Goal: Task Accomplishment & Management: Use online tool/utility

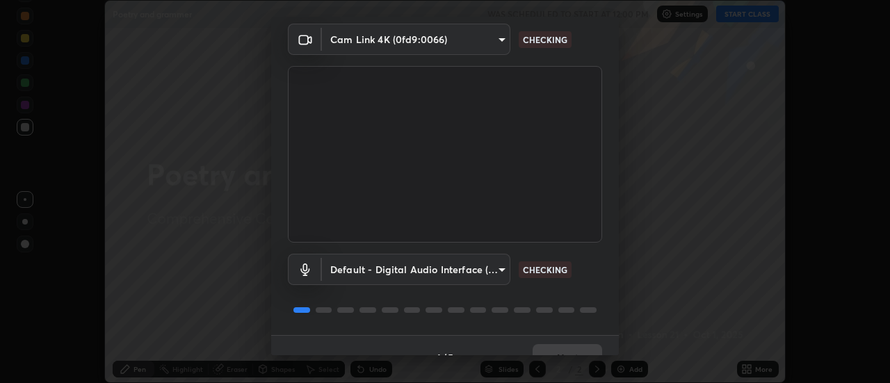
scroll to position [73, 0]
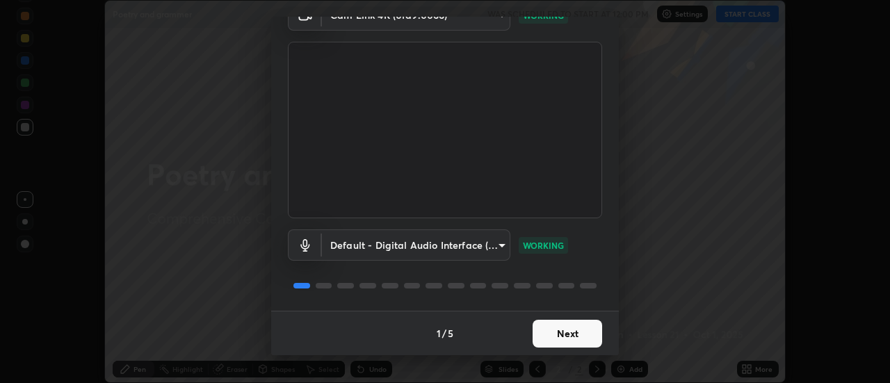
click at [590, 328] on button "Next" at bounding box center [567, 334] width 70 height 28
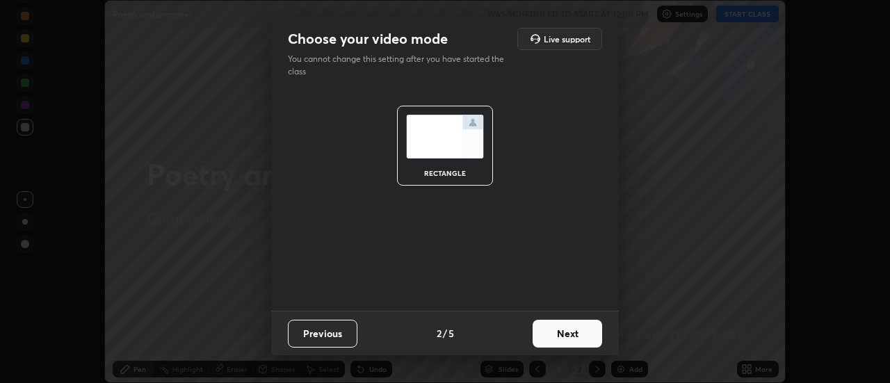
click at [588, 329] on button "Next" at bounding box center [567, 334] width 70 height 28
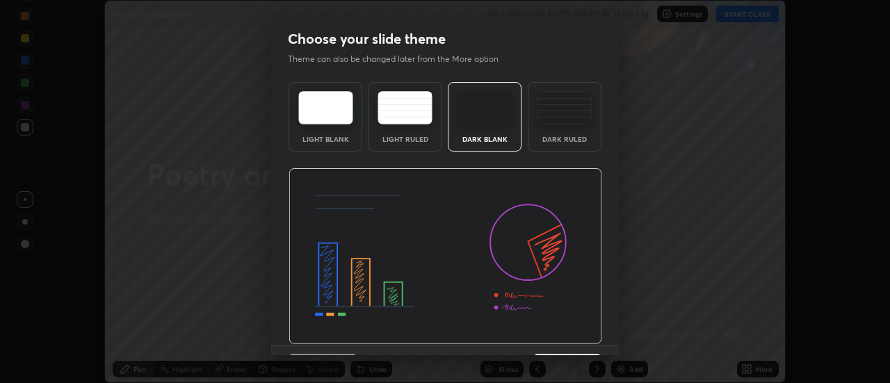
scroll to position [34, 0]
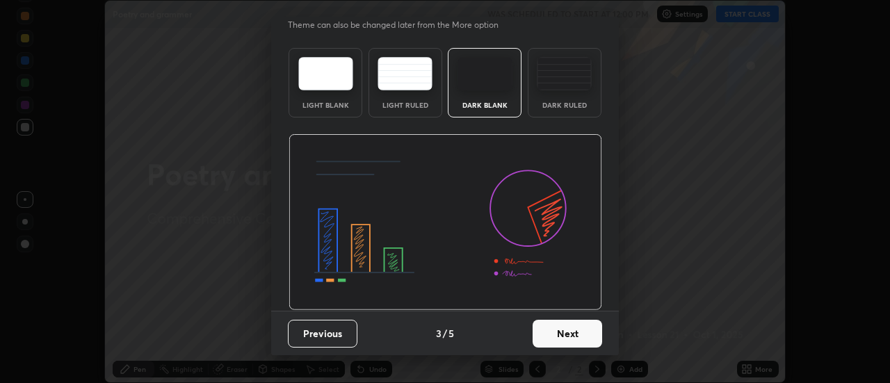
click at [594, 329] on button "Next" at bounding box center [567, 334] width 70 height 28
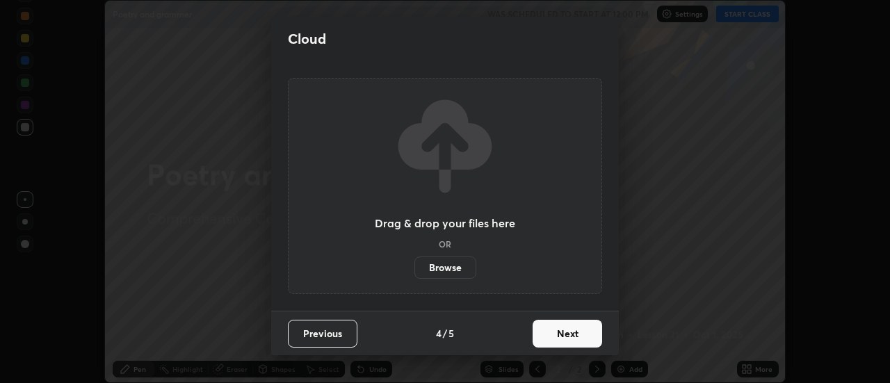
scroll to position [0, 0]
click at [592, 334] on button "Next" at bounding box center [567, 334] width 70 height 28
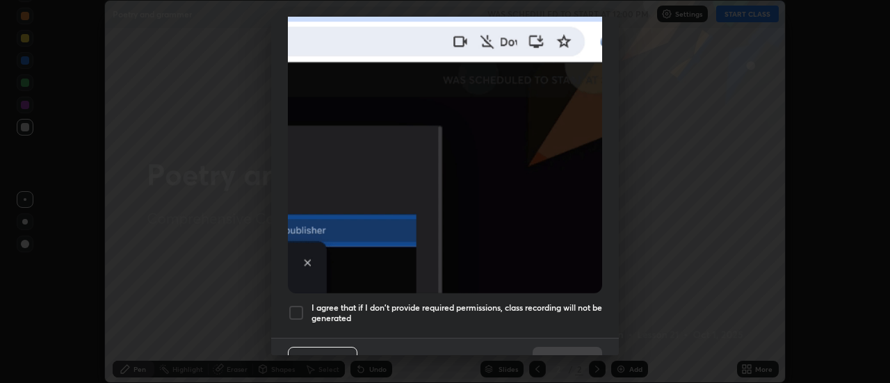
scroll to position [357, 0]
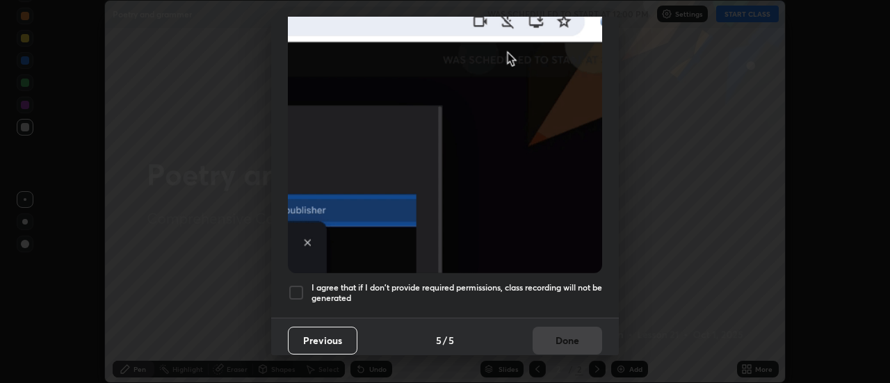
click at [594, 284] on h5 "I agree that if I don't provide required permissions, class recording will not …" at bounding box center [456, 293] width 291 height 22
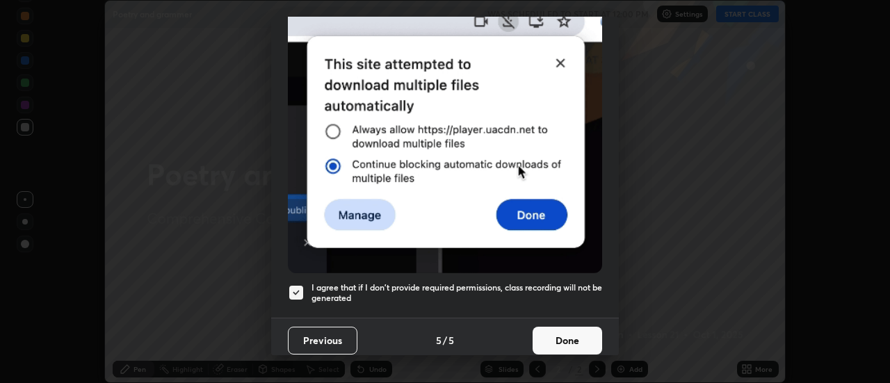
click at [587, 327] on button "Done" at bounding box center [567, 341] width 70 height 28
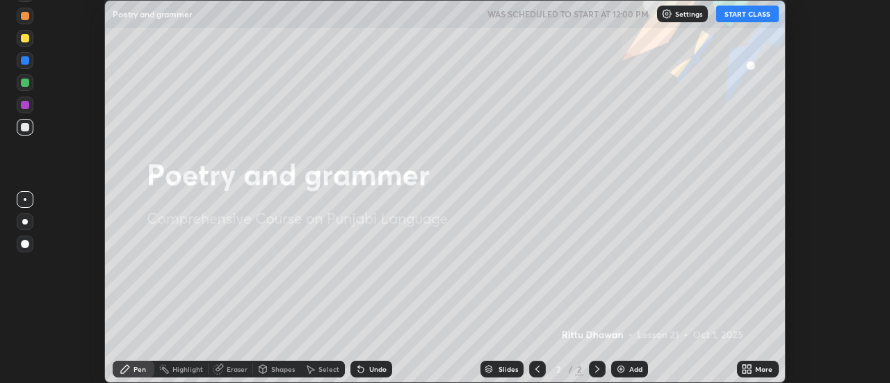
click at [744, 369] on icon at bounding box center [746, 369] width 11 height 11
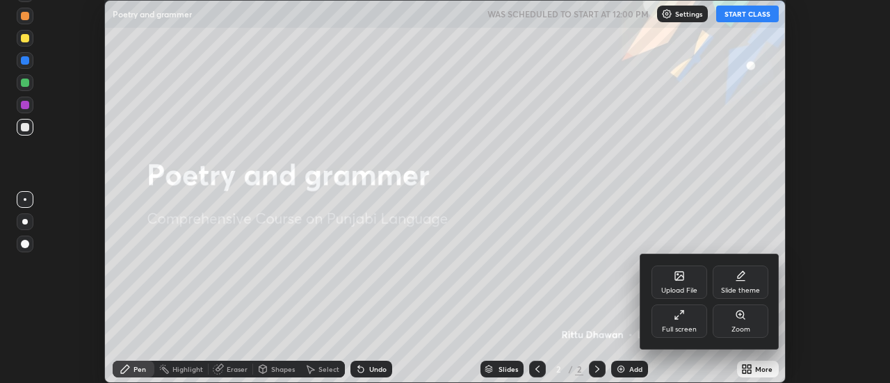
click at [748, 287] on div "Slide theme" at bounding box center [740, 290] width 39 height 7
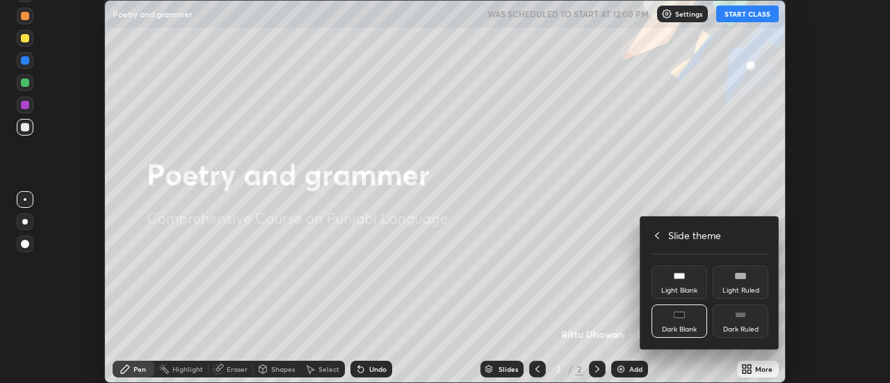
click at [744, 284] on div "Light Ruled" at bounding box center [740, 282] width 56 height 33
click at [630, 368] on div at bounding box center [445, 191] width 890 height 383
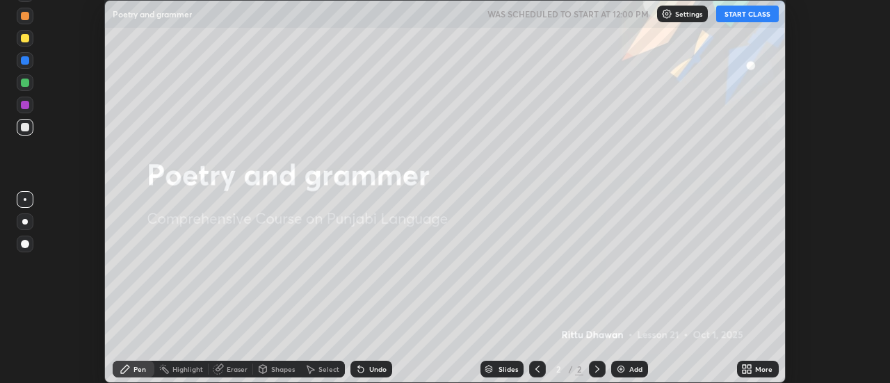
click at [633, 366] on div "Upload File Slide theme Full screen Zoom Slide theme Light Blank Light Ruled Da…" at bounding box center [445, 191] width 890 height 383
click at [634, 366] on div "Add" at bounding box center [635, 369] width 13 height 7
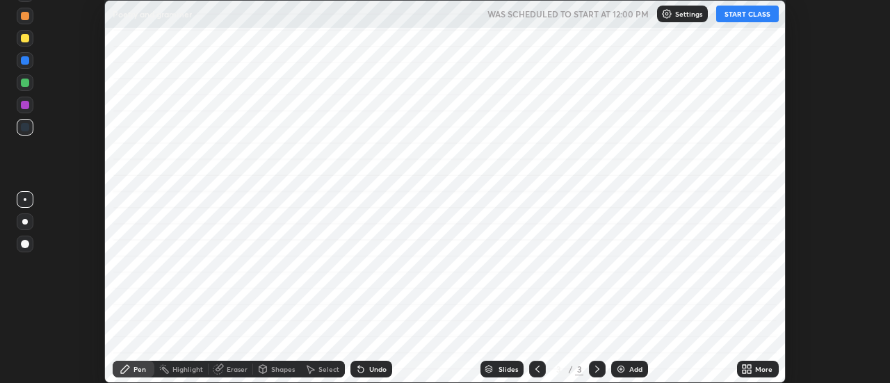
click at [747, 15] on button "START CLASS" at bounding box center [747, 14] width 63 height 17
